Goal: Contribute content: Add original content to the website for others to see

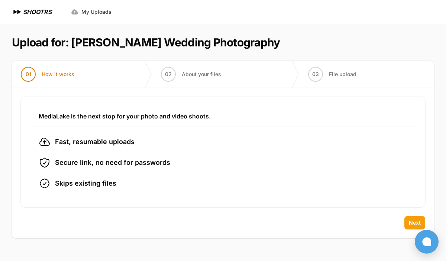
click at [409, 220] on span "Next" at bounding box center [415, 222] width 12 height 7
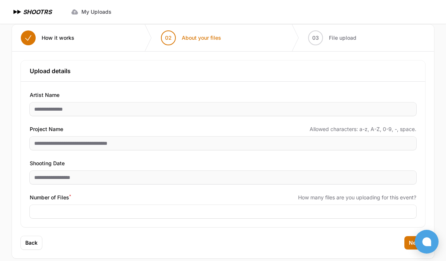
scroll to position [46, 0]
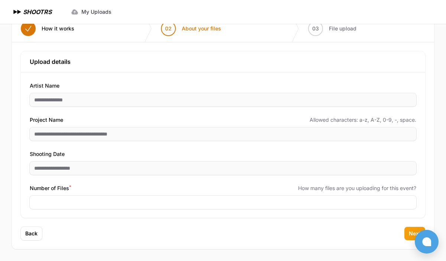
click at [405, 233] on button "Next" at bounding box center [414, 233] width 21 height 13
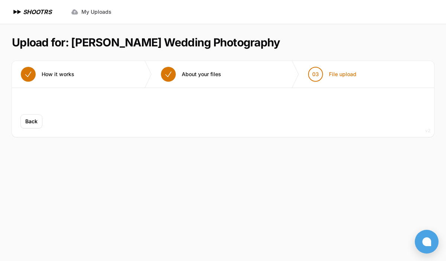
click at [214, 74] on span "About your files" at bounding box center [201, 74] width 39 height 7
click at [192, 79] on button "02 About your files" at bounding box center [191, 74] width 78 height 27
click at [194, 76] on span "About your files" at bounding box center [201, 74] width 39 height 7
click at [152, 61] on button "02 About your files" at bounding box center [191, 74] width 78 height 27
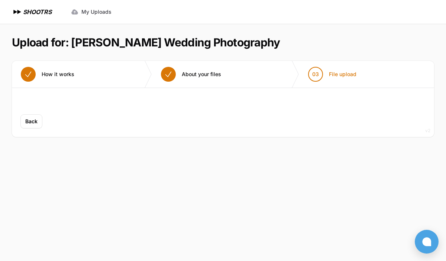
click at [152, 61] on button "02 About your files" at bounding box center [191, 74] width 78 height 27
click at [75, 11] on icon at bounding box center [74, 11] width 7 height 5
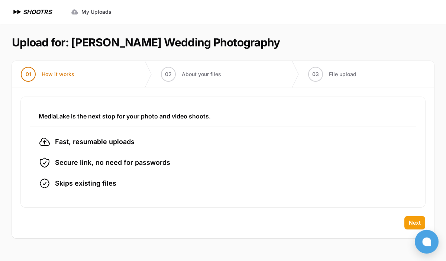
click at [414, 222] on span "Next" at bounding box center [415, 222] width 12 height 7
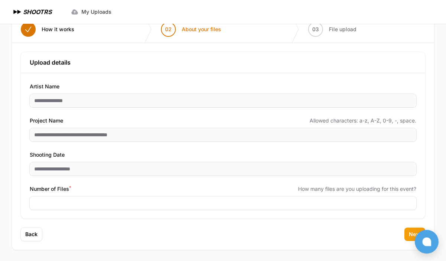
scroll to position [46, 0]
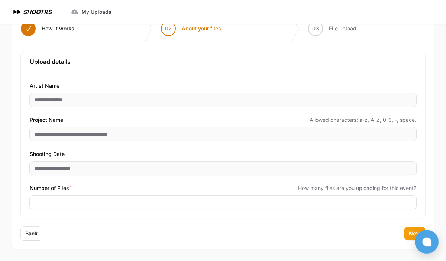
click at [413, 235] on span "Next" at bounding box center [415, 233] width 12 height 7
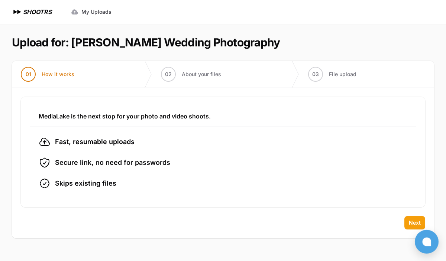
click at [411, 221] on span "Next" at bounding box center [415, 222] width 12 height 7
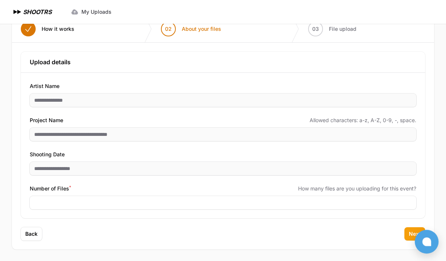
scroll to position [46, 0]
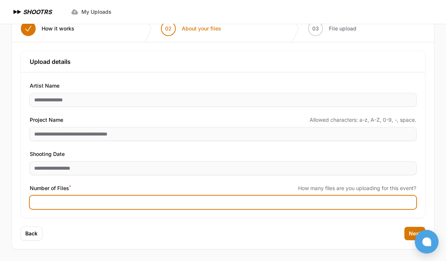
click at [67, 200] on input "****" at bounding box center [223, 202] width 386 height 13
type input "****"
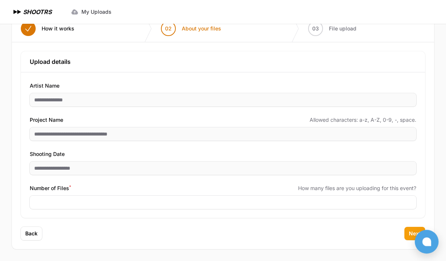
click at [409, 231] on span "Next" at bounding box center [415, 233] width 12 height 7
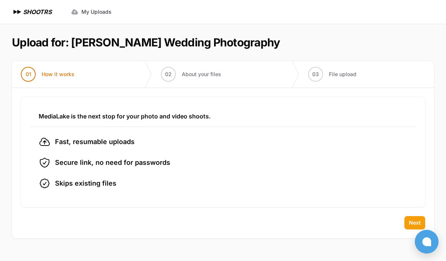
click at [410, 225] on span "Next" at bounding box center [415, 222] width 12 height 7
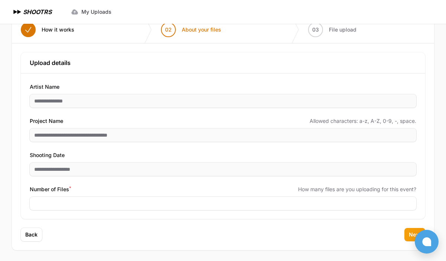
scroll to position [46, 0]
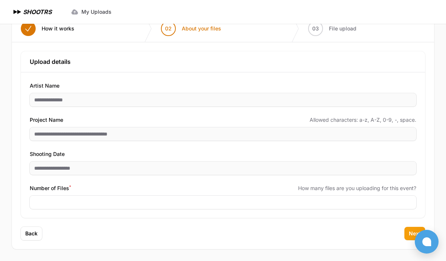
click at [411, 227] on button "Next" at bounding box center [414, 233] width 21 height 13
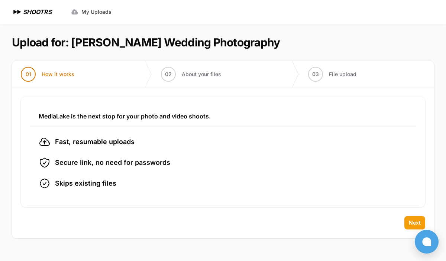
click at [414, 225] on span "Next" at bounding box center [415, 222] width 12 height 7
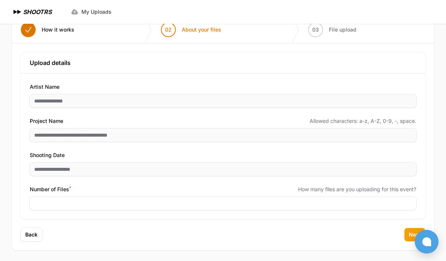
click at [413, 224] on div "**********" at bounding box center [223, 135] width 422 height 185
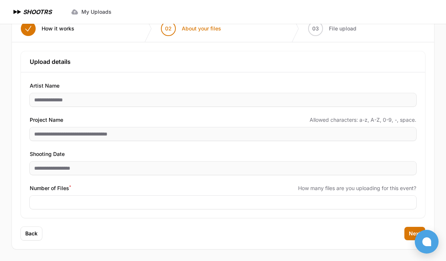
click at [411, 241] on div "Back Next" at bounding box center [223, 238] width 422 height 22
click at [411, 239] on button "Next" at bounding box center [414, 233] width 21 height 13
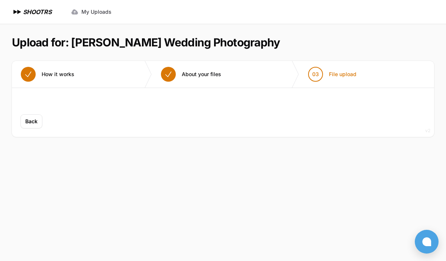
click at [411, 239] on main "Upload for: [PERSON_NAME] Wedding Photography 01 How it works" at bounding box center [223, 142] width 446 height 237
